Goal: Task Accomplishment & Management: Use online tool/utility

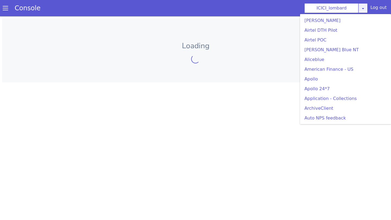
click at [365, 11] on div "ICICI_lombard [PERSON_NAME] Airtel DTH Pilot Airtel POC [PERSON_NAME] Blue NT A…" at bounding box center [335, 8] width 63 height 10
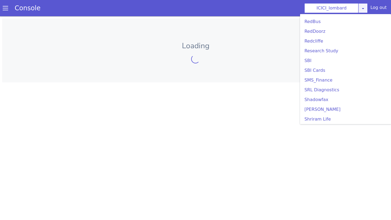
scroll to position [1162, 0]
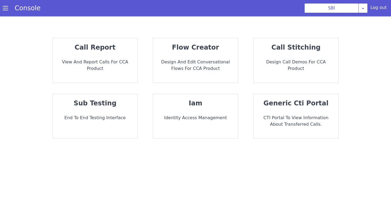
click at [200, 51] on strong "flow creator" at bounding box center [195, 48] width 47 height 8
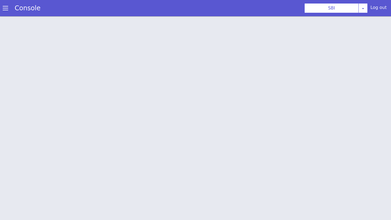
scroll to position [2, 0]
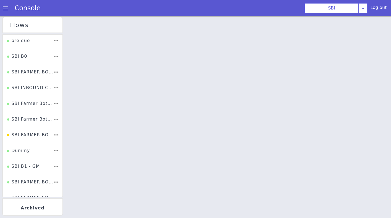
click at [5, 8] on span at bounding box center [5, 7] width 5 height 5
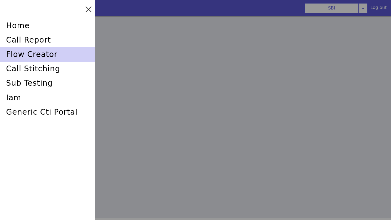
click at [52, 57] on div "flow creator" at bounding box center [47, 54] width 95 height 14
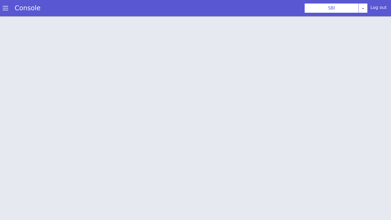
scroll to position [2, 0]
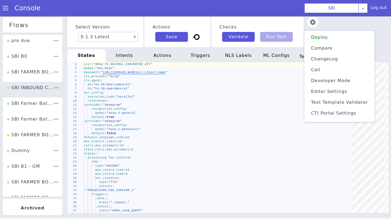
click at [333, 61] on li "ChangeLog" at bounding box center [339, 58] width 66 height 10
